Goal: Information Seeking & Learning: Learn about a topic

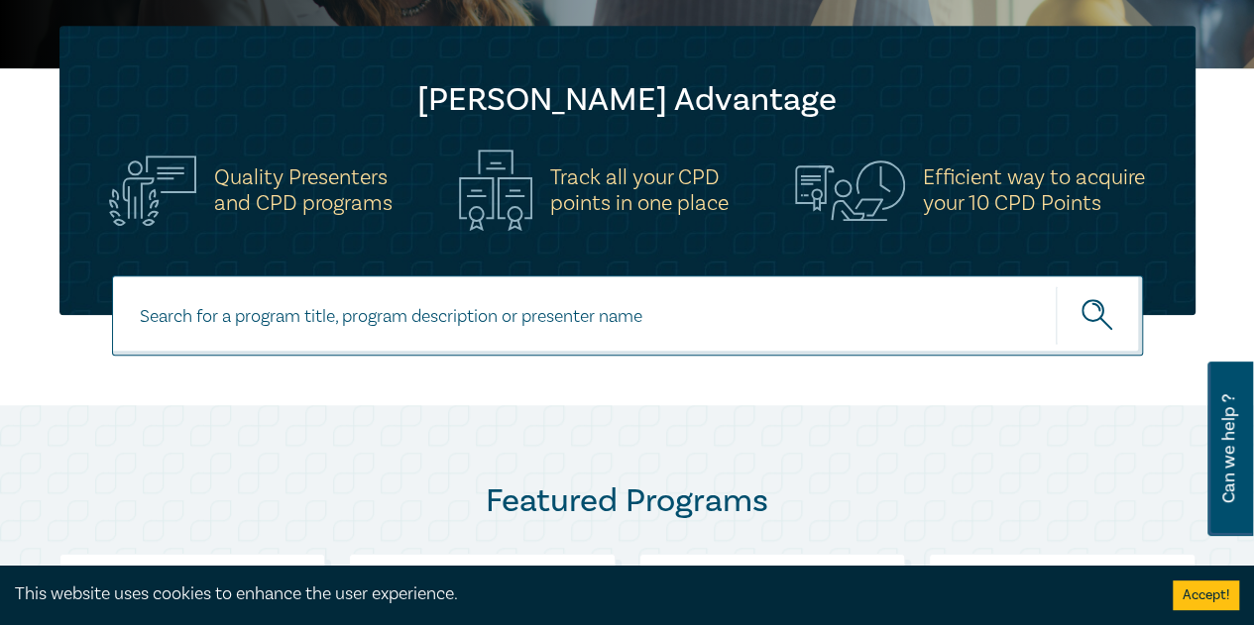
scroll to position [991, 0]
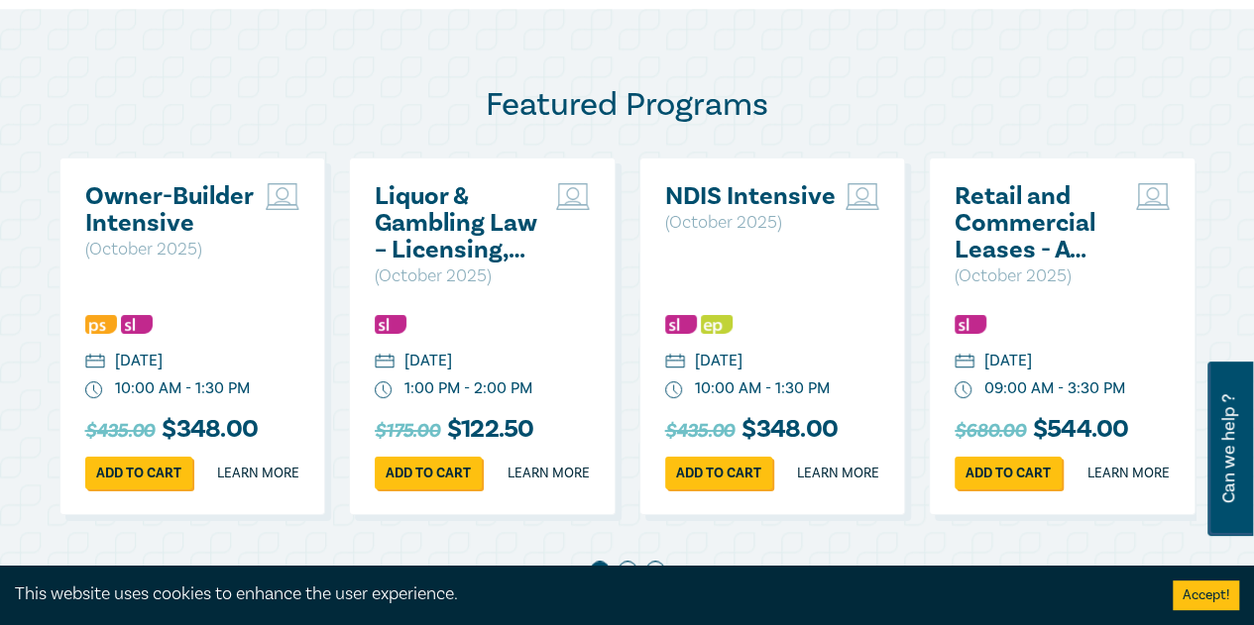
click at [170, 209] on h2 "Owner-Builder Intensive" at bounding box center [170, 210] width 171 height 54
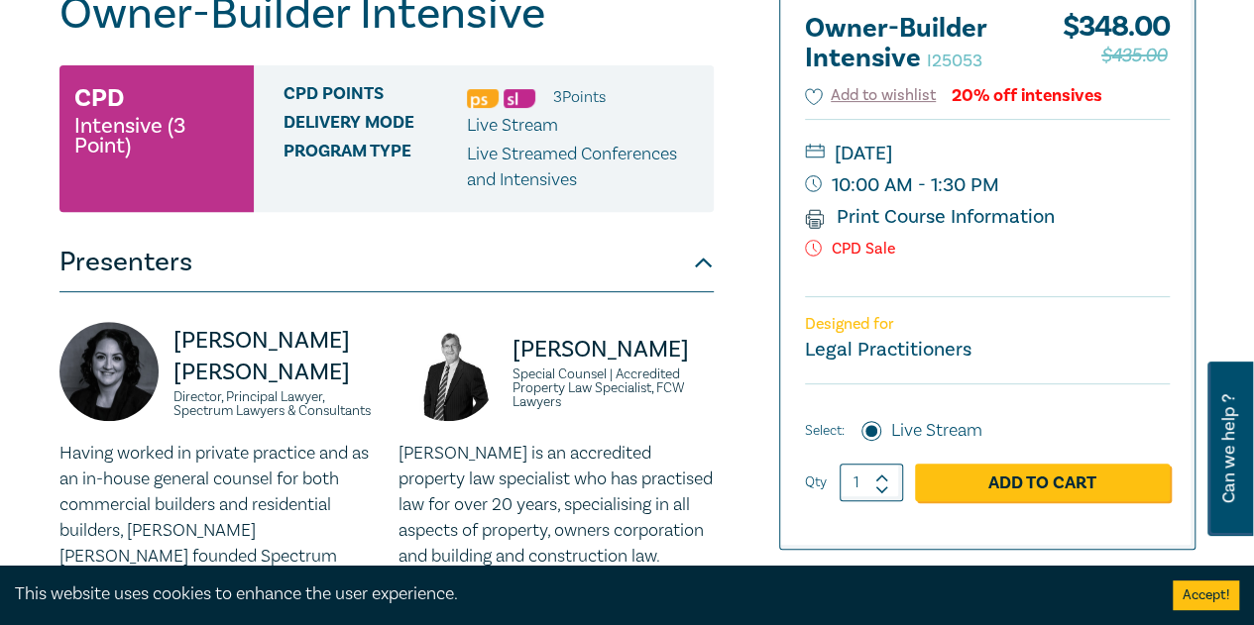
scroll to position [198, 0]
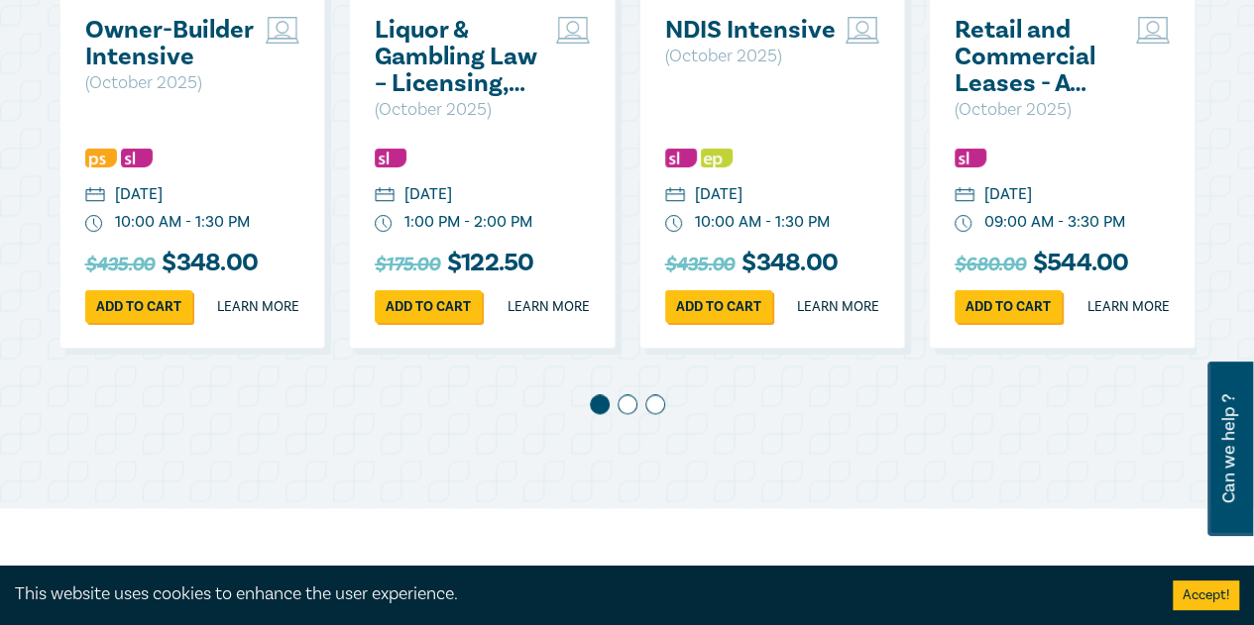
scroll to position [1189, 0]
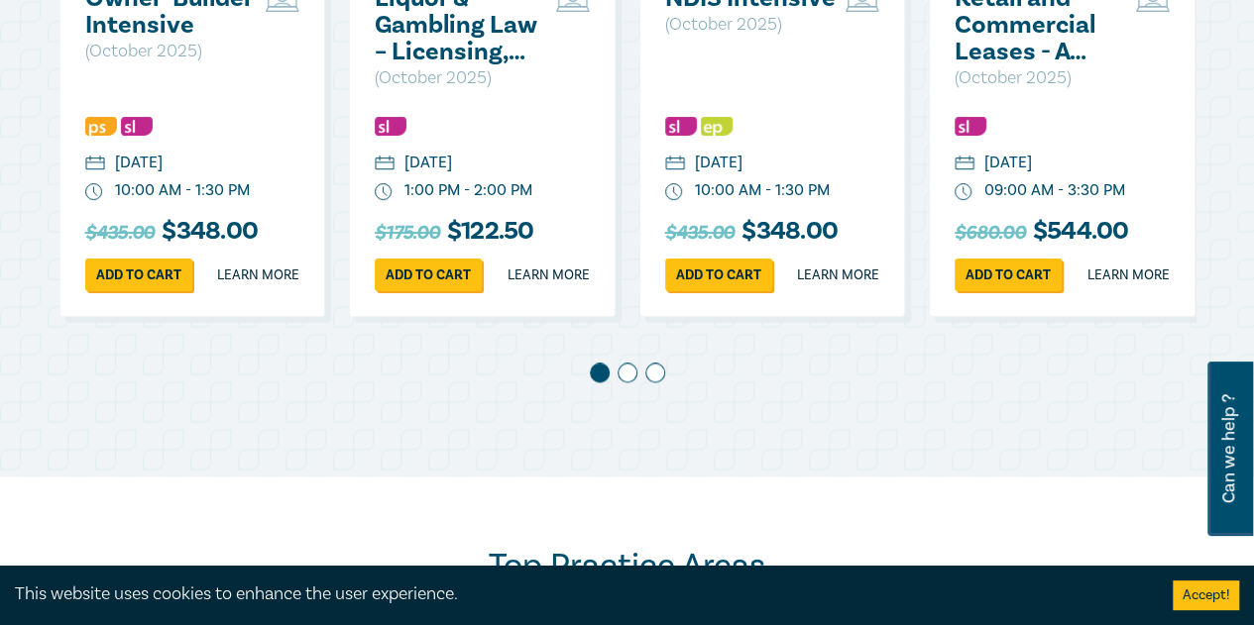
click at [628, 383] on span at bounding box center [627, 373] width 20 height 20
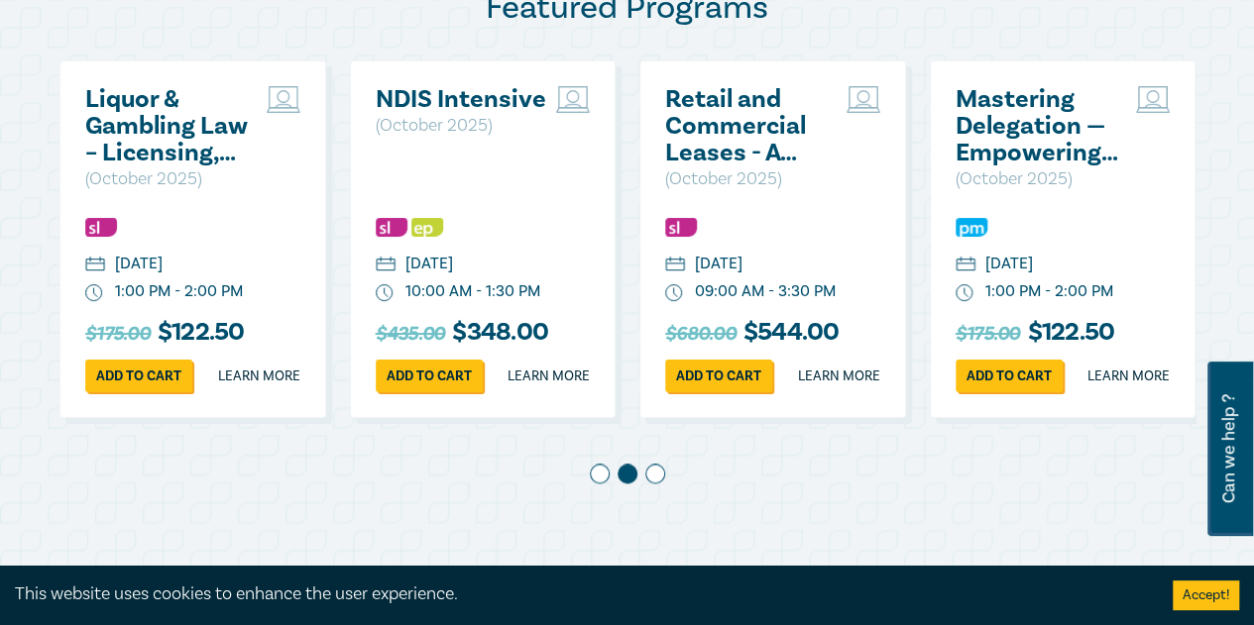
scroll to position [1090, 0]
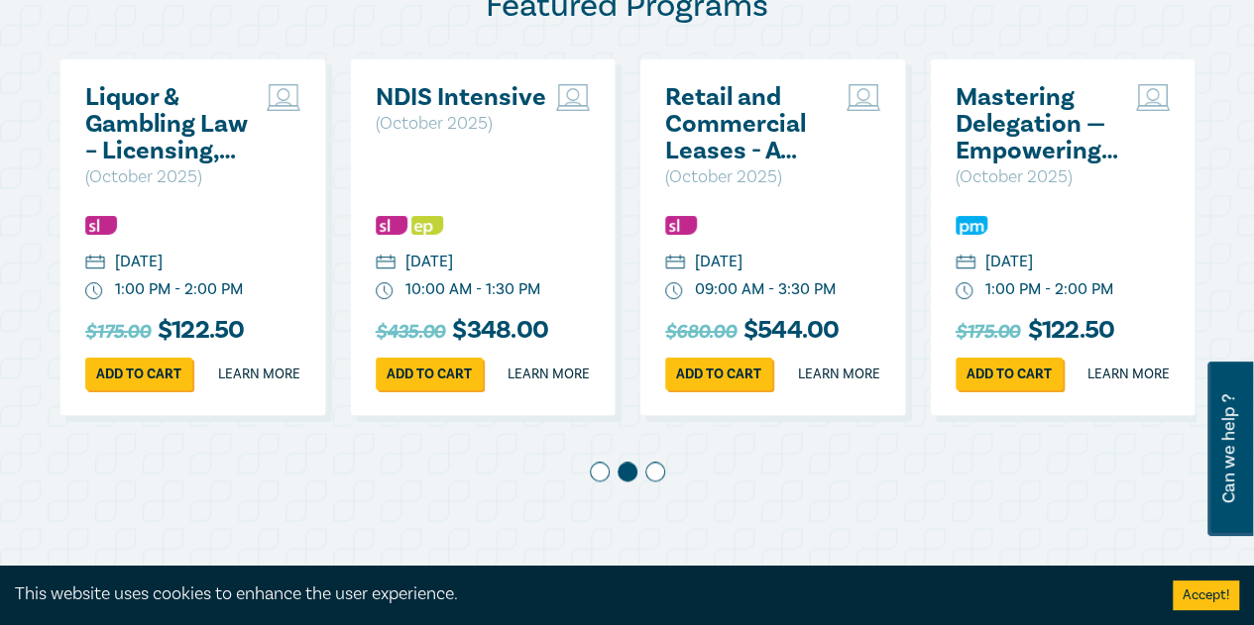
click at [647, 482] on span at bounding box center [655, 472] width 20 height 20
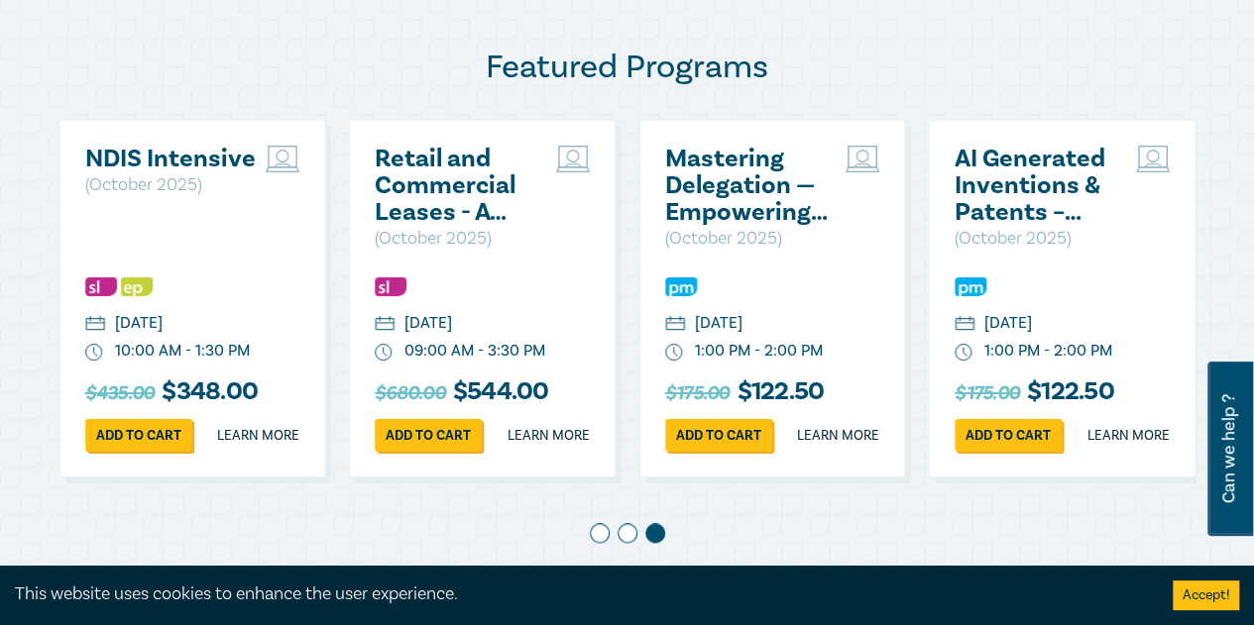
scroll to position [892, 0]
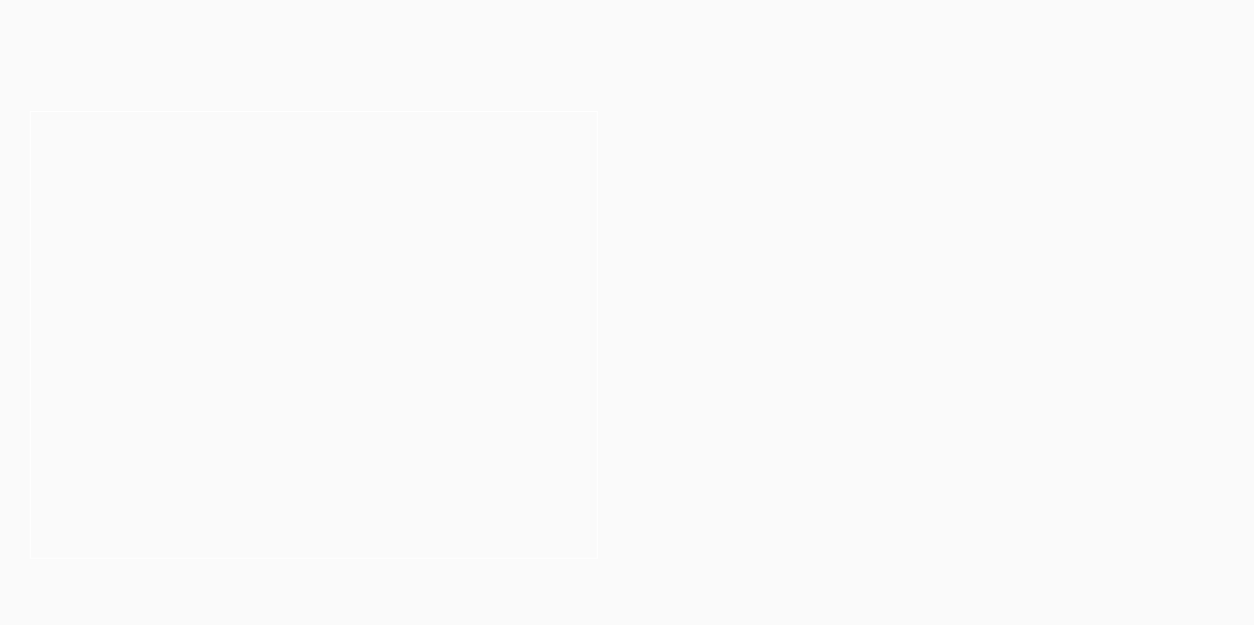
scroll to position [99, 0]
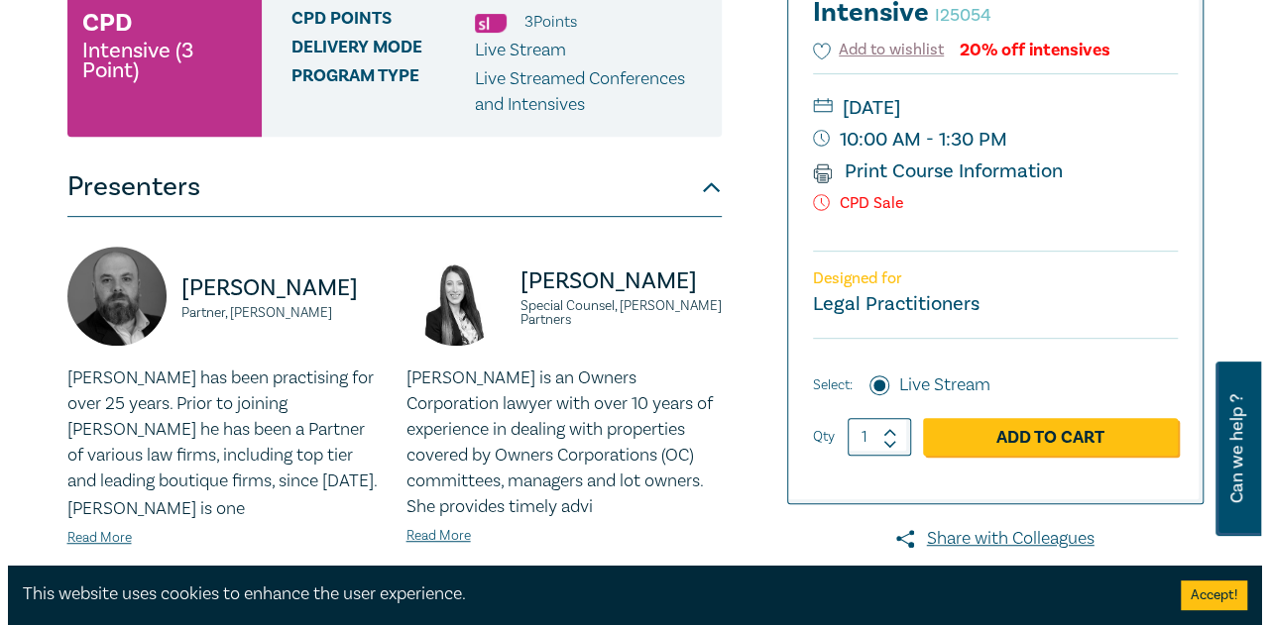
scroll to position [496, 0]
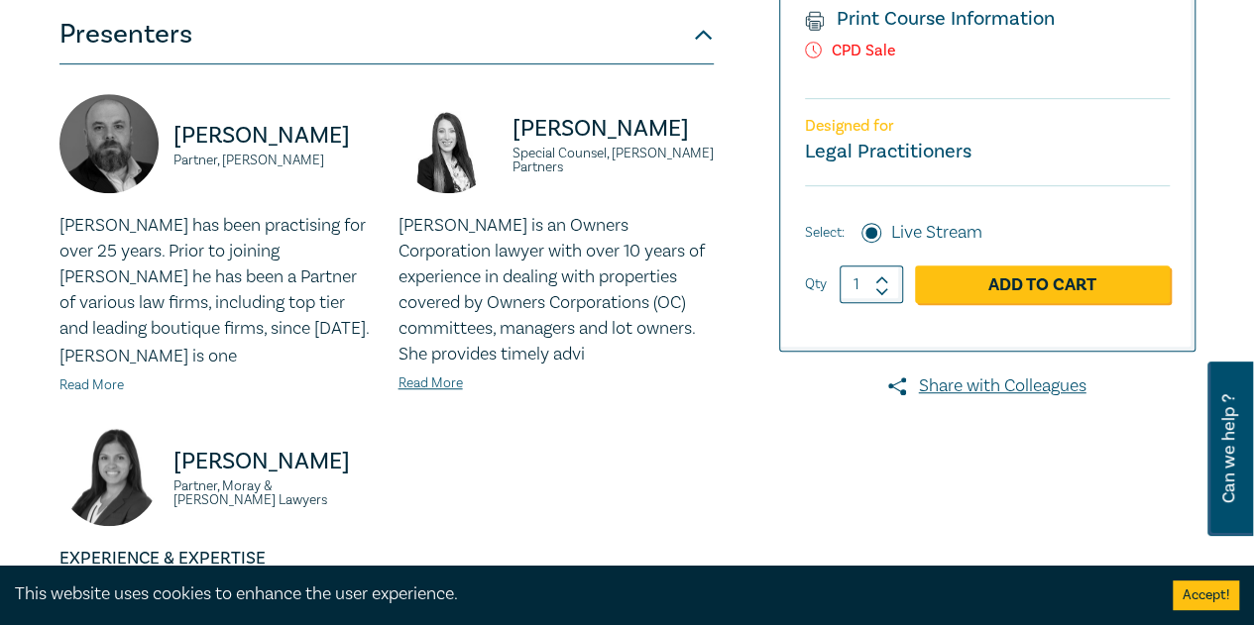
click at [95, 377] on link "Read More" at bounding box center [91, 386] width 64 height 18
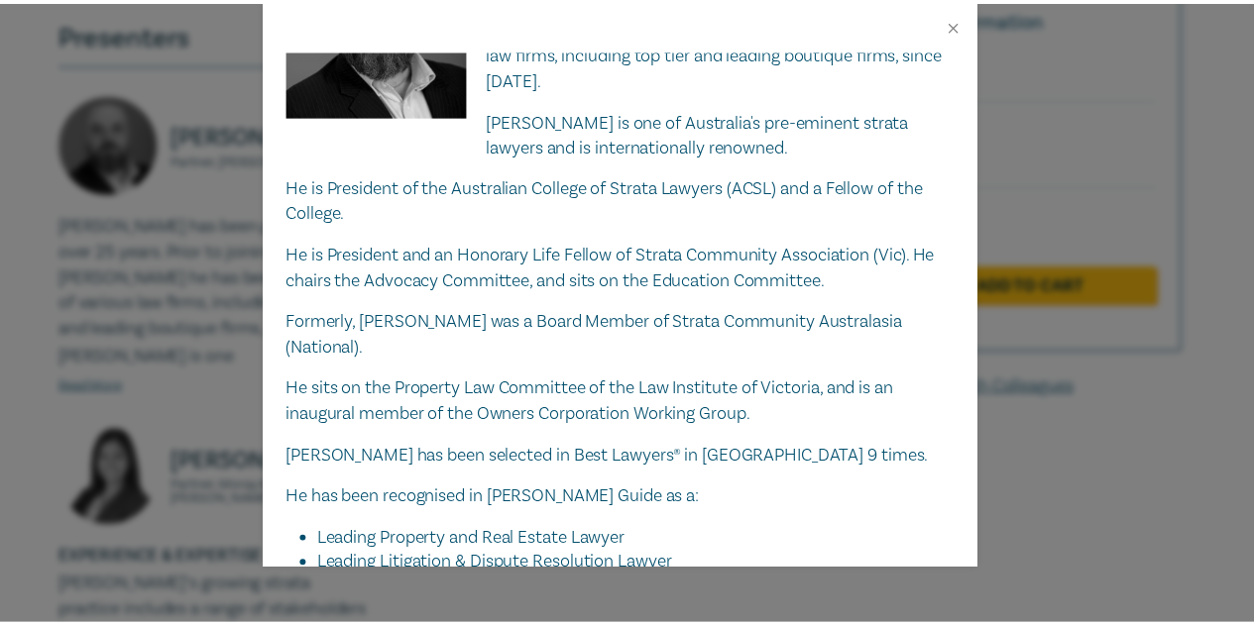
scroll to position [0, 0]
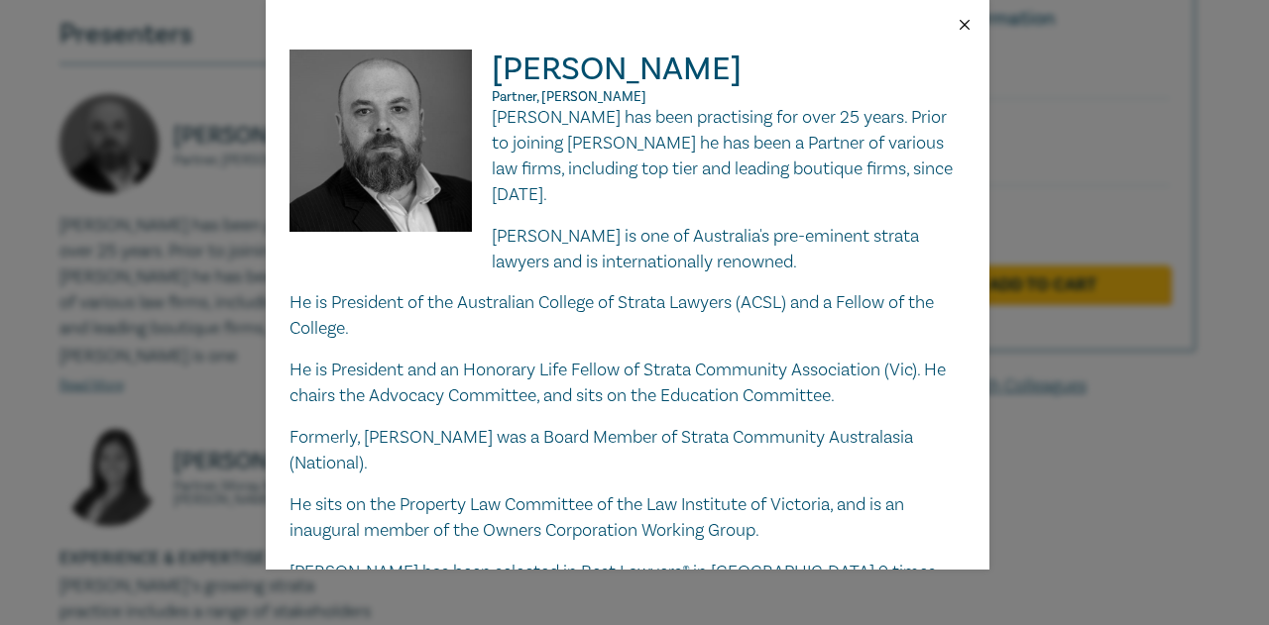
click at [965, 19] on button "Close" at bounding box center [964, 25] width 18 height 18
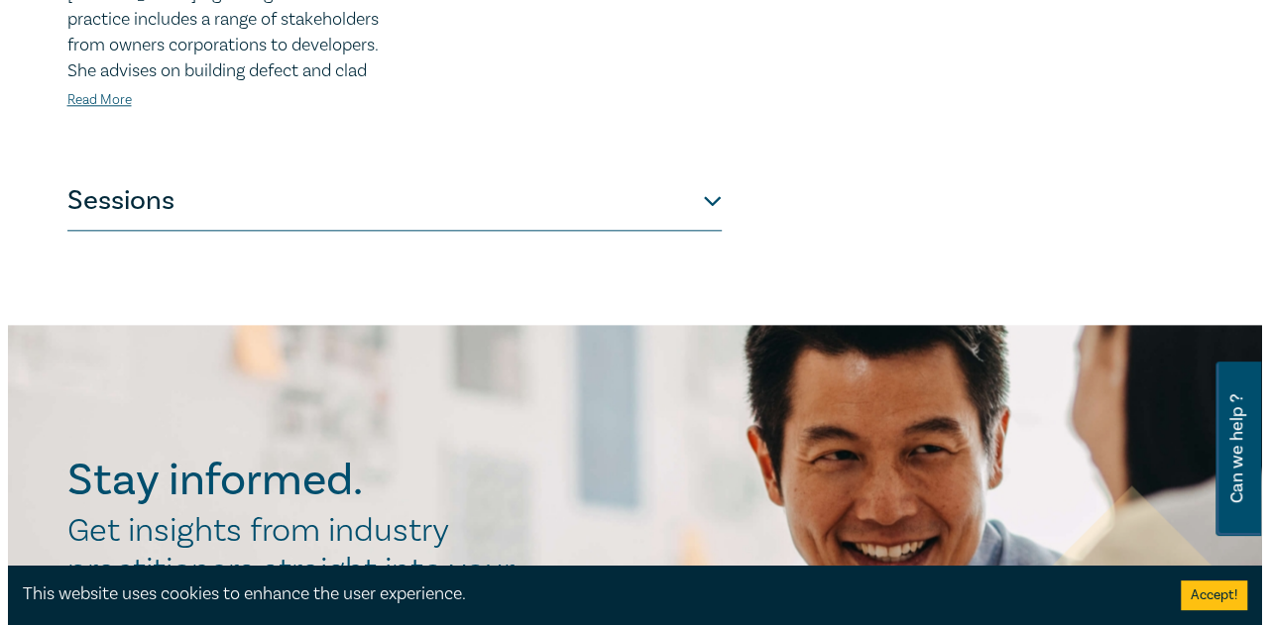
scroll to position [1090, 0]
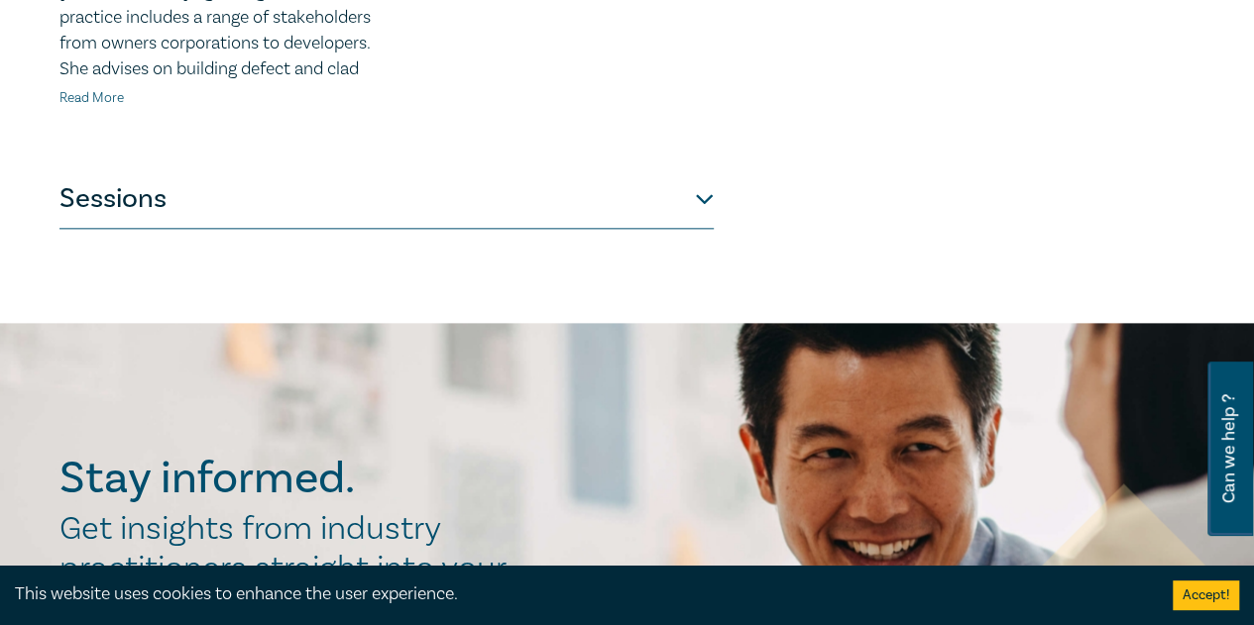
click at [90, 99] on link "Read More" at bounding box center [91, 98] width 64 height 18
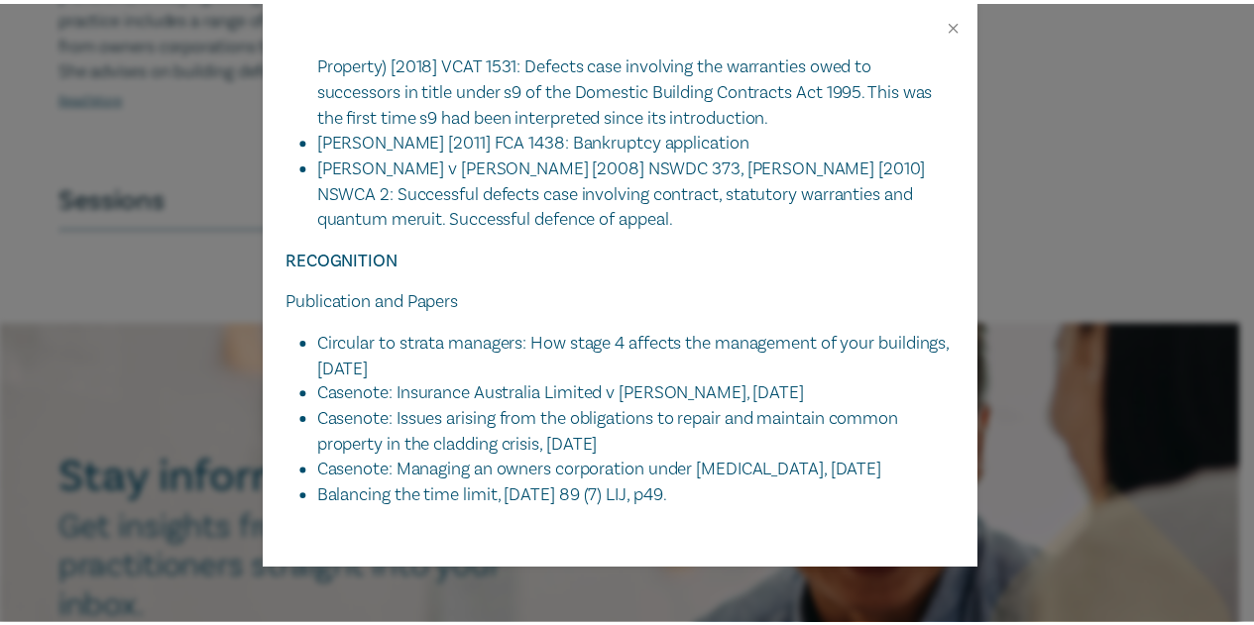
scroll to position [842, 0]
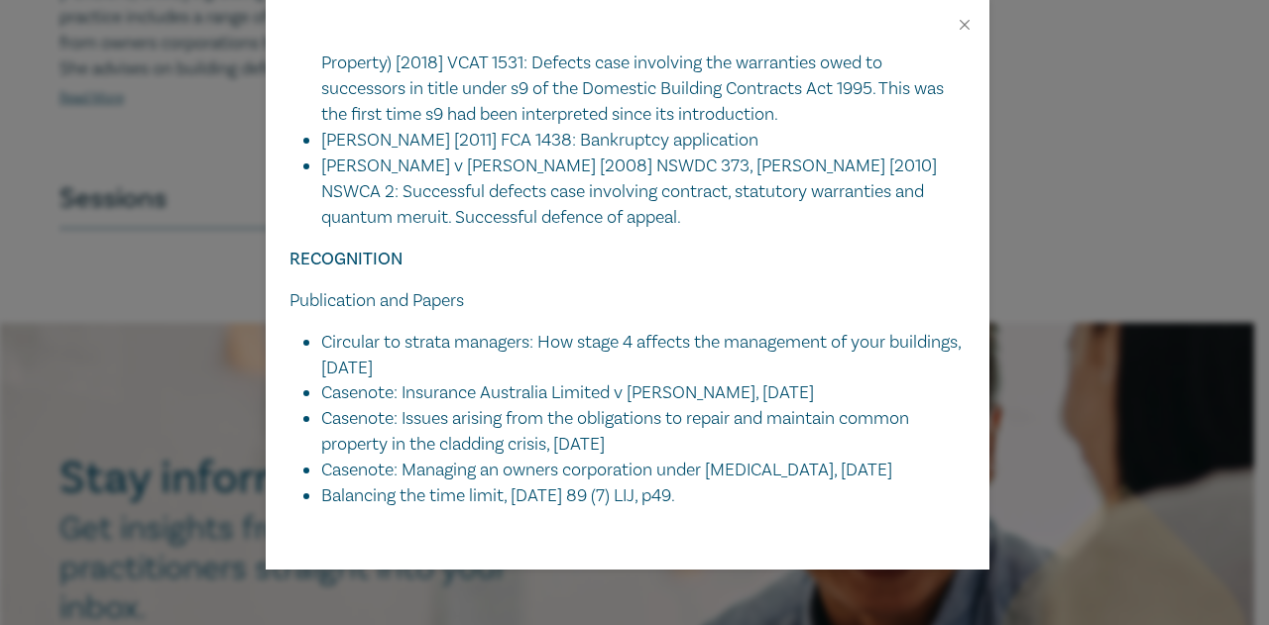
click at [658, 577] on div "Fabienne Loncar Partner, Moray & Agnew Lawyers EXPERIENCE & EXPERTISE Fabienne’…" at bounding box center [634, 312] width 1269 height 625
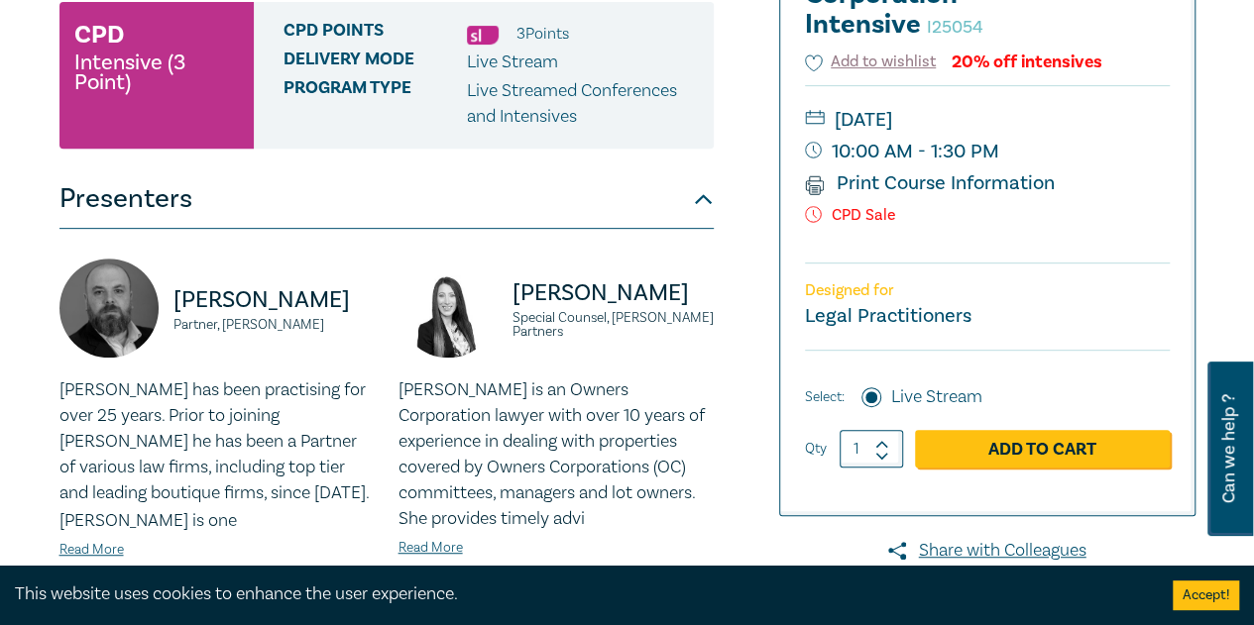
scroll to position [198, 0]
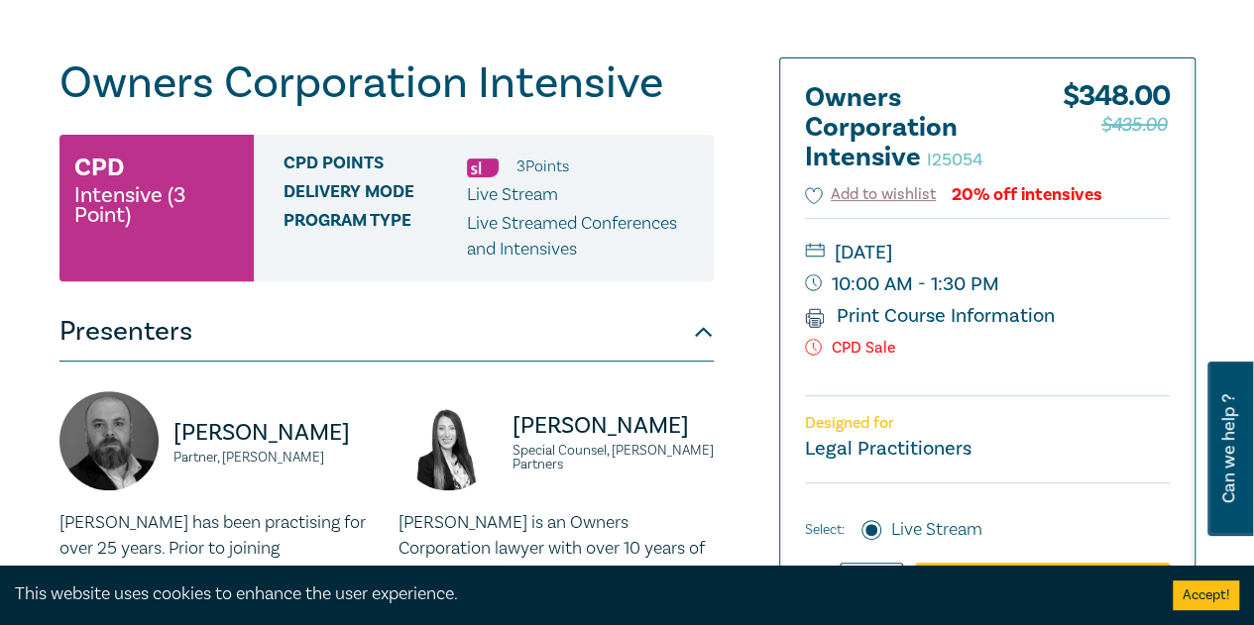
click at [239, 465] on small "Partner, Chambers Russell Lawyers" at bounding box center [273, 458] width 201 height 14
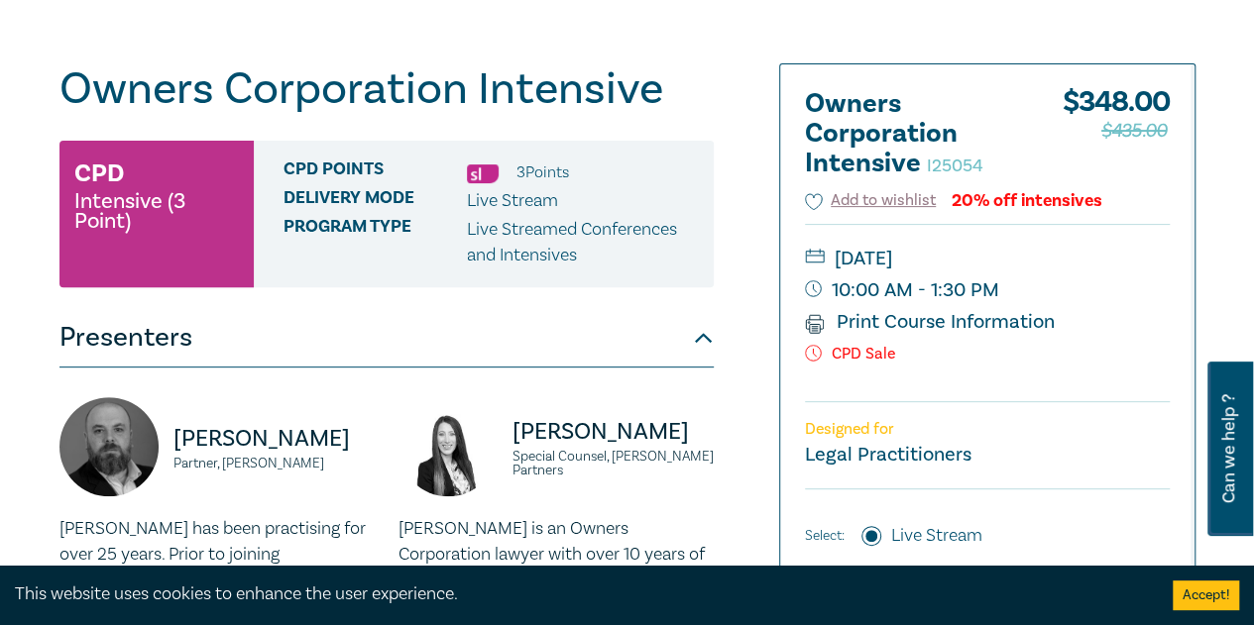
scroll to position [297, 0]
